Goal: Task Accomplishment & Management: Complete application form

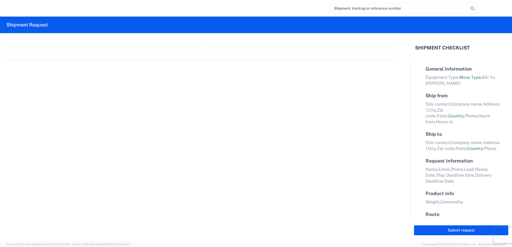
select select "FULL"
select select "LBS"
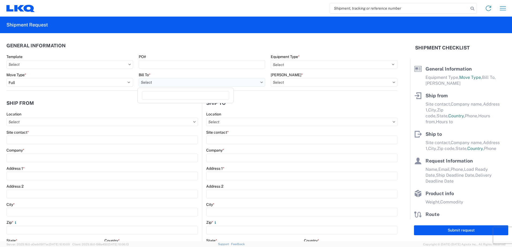
click at [218, 82] on input "Bill To *" at bounding box center [202, 82] width 127 height 9
type input "0"
type input "1760"
click at [173, 109] on div "1760 - LKQ Best Core" at bounding box center [186, 106] width 94 height 9
type input "1760 - LKQ Best Core"
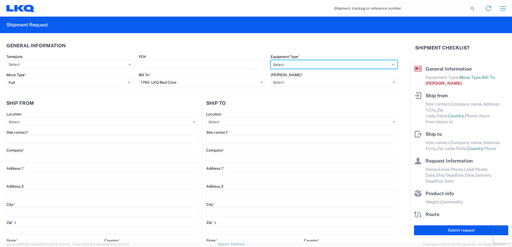
click at [307, 63] on select "Select 53’ Dry Van Flatbed Dropdeck (van) Lowboy (flatbed) Rail" at bounding box center [334, 64] width 127 height 9
select select "BCAR"
click at [271, 60] on select "Select 53’ Dry Van Flatbed Dropdeck (van) Lowboy (flatbed) Rail" at bounding box center [334, 64] width 127 height 9
click at [293, 83] on input "Bill Code *" at bounding box center [334, 82] width 127 height 9
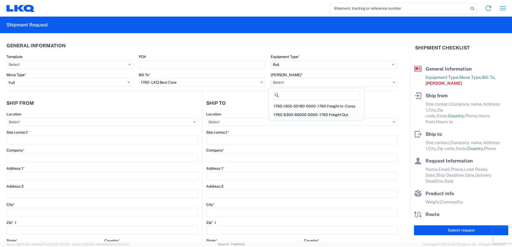
click at [305, 115] on div "1760-6300-66000-0000 - 1760 Freight Out" at bounding box center [316, 115] width 94 height 9
type input "1760-6300-66000-0000 - 1760 Freight Out"
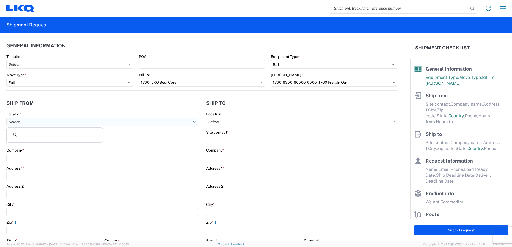
click at [25, 121] on input "Location" at bounding box center [101, 122] width 191 height 9
type input "1760"
click at [31, 146] on div "1760 - LKQ Best Core" at bounding box center [55, 146] width 94 height 9
type input "1760 - LKQ Best Core"
type input "LKQ Corporation"
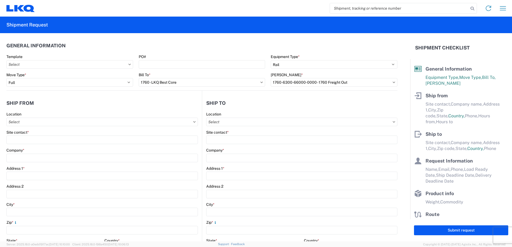
type input "[STREET_ADDRESS]"
type input "[GEOGRAPHIC_DATA]"
type input "77038"
select select "TX"
select select "US"
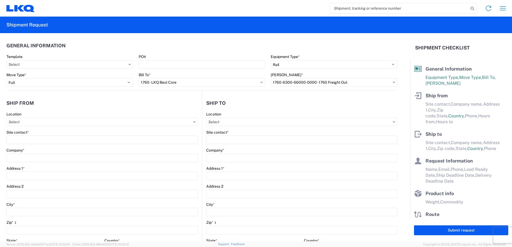
type input "[PHONE_NUMBER]"
type input "06:00"
type input "14:30"
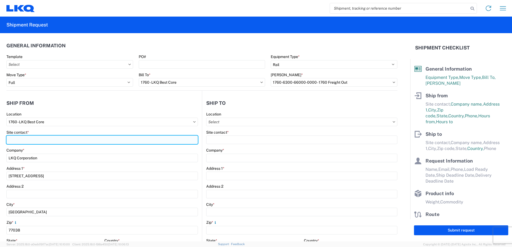
click at [17, 141] on input "Site contact *" at bounding box center [101, 140] width 191 height 9
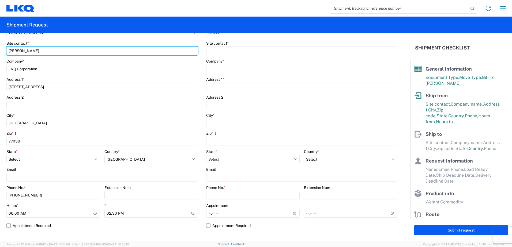
scroll to position [107, 0]
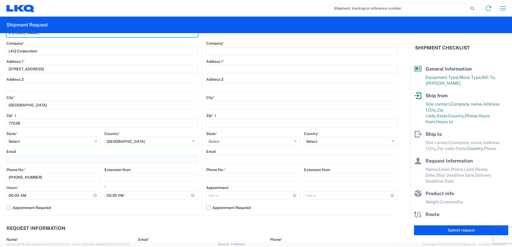
type input "[PERSON_NAME]"
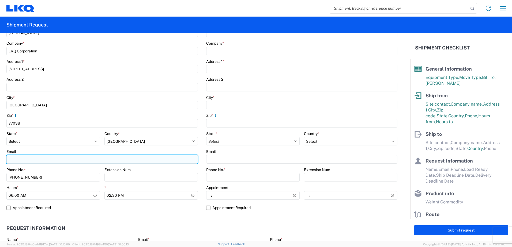
click at [22, 160] on input "Email" at bounding box center [101, 159] width 191 height 9
type input "Rxcanales@lkqcorp.com"
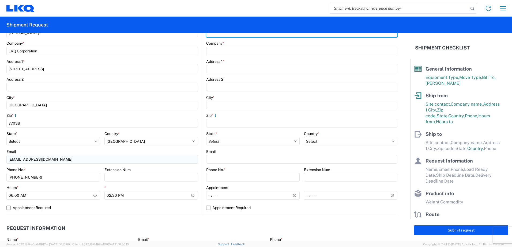
type input "[PERSON_NAME]"
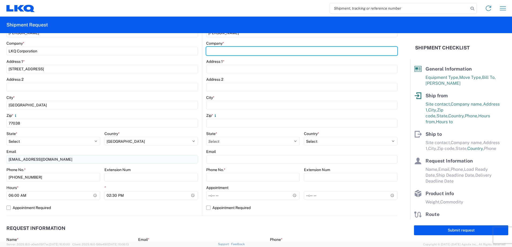
type input "Danco Enterprises INC"
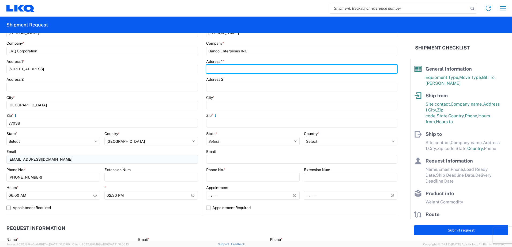
type input "[STREET_ADDRESS]"
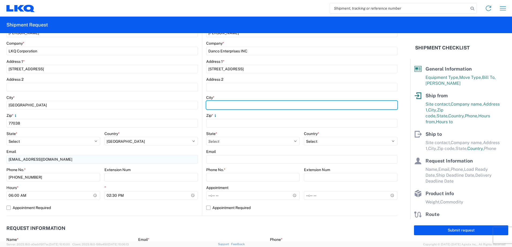
type input "[GEOGRAPHIC_DATA]"
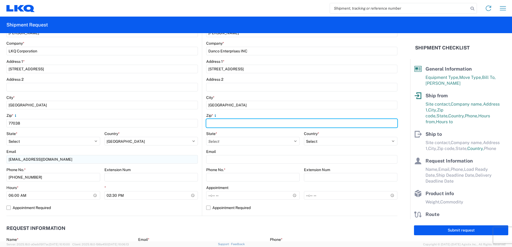
type input "92507"
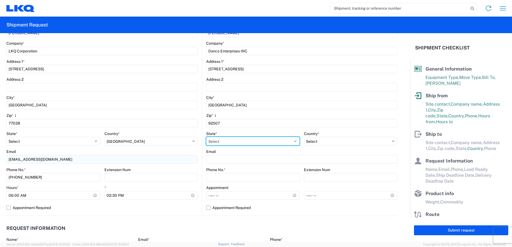
select select "CA"
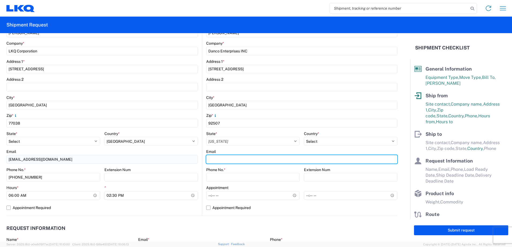
type input "[EMAIL_ADDRESS][DOMAIN_NAME]"
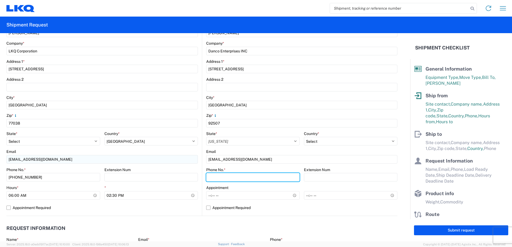
type input "[PHONE_NUMBER]"
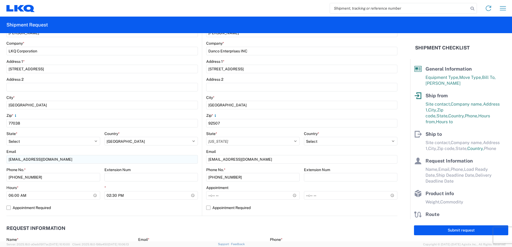
type input "[PERSON_NAME]"
type input "Rxcanales@lkqcorp.com"
type input "2818861028"
type input "2025-09-05"
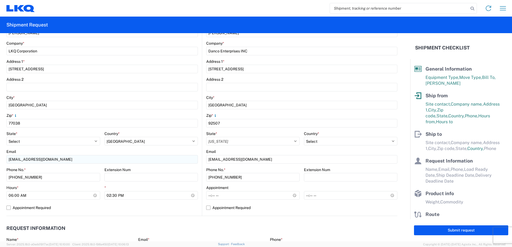
type input "2025-09-09"
type input "42500"
type input "General Auto Parts (dry)"
type input "24"
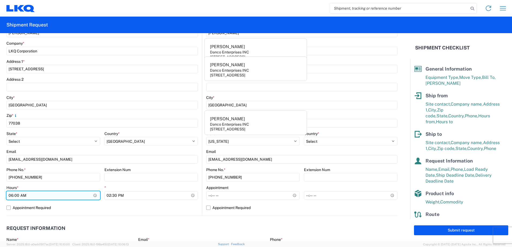
click at [11, 196] on input "06:00" at bounding box center [53, 195] width 94 height 9
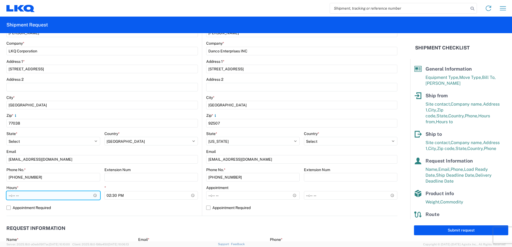
type input "07:00"
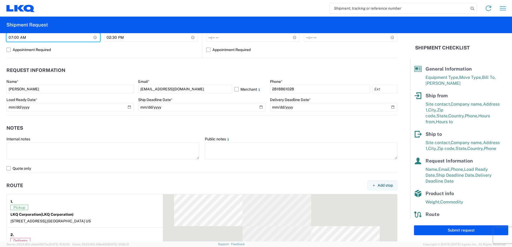
scroll to position [268, 0]
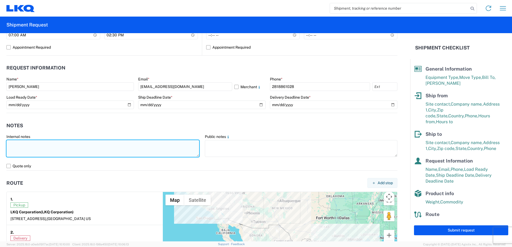
click at [39, 145] on textarea at bounding box center [102, 148] width 193 height 17
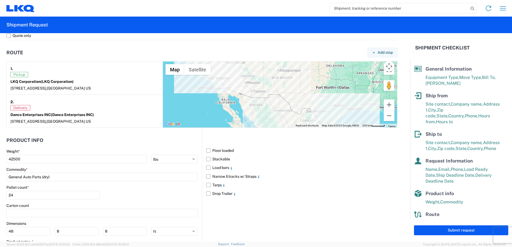
scroll to position [402, 0]
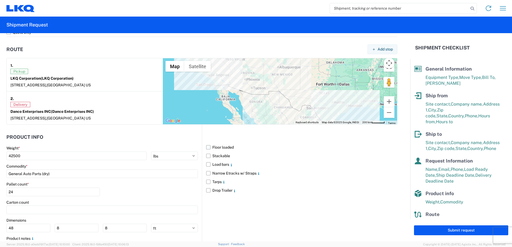
type textarea "NOTE: load is not going through JB HUNT. check with Matthew Harvey about this l…"
click at [212, 148] on label "Floor loaded" at bounding box center [301, 147] width 191 height 9
click at [0, 0] on input "Floor loaded" at bounding box center [0, 0] width 0 height 0
click at [212, 155] on label "Stackable" at bounding box center [301, 156] width 191 height 9
click at [0, 0] on input "Stackable" at bounding box center [0, 0] width 0 height 0
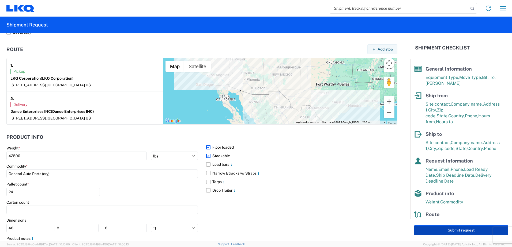
click at [460, 231] on button "Submit request" at bounding box center [461, 231] width 94 height 10
select select "US"
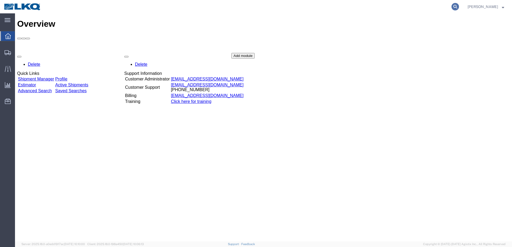
click at [459, 7] on icon at bounding box center [454, 6] width 7 height 7
type input "56704603"
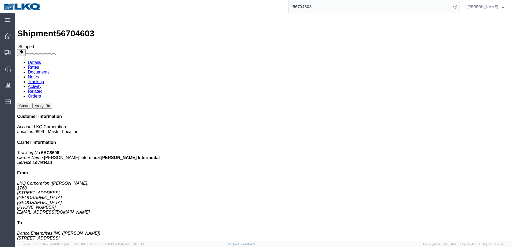
click link "Rates"
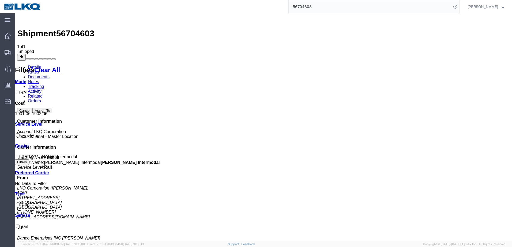
click at [502, 7] on strong "button" at bounding box center [503, 7] width 2 height 2
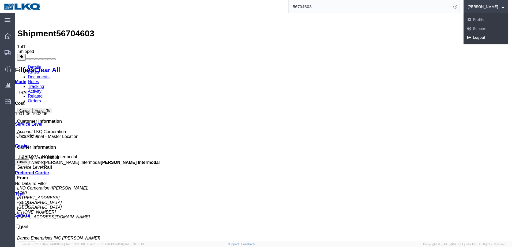
click at [485, 39] on link "Logout" at bounding box center [485, 37] width 45 height 9
